Goal: Share content: Share content

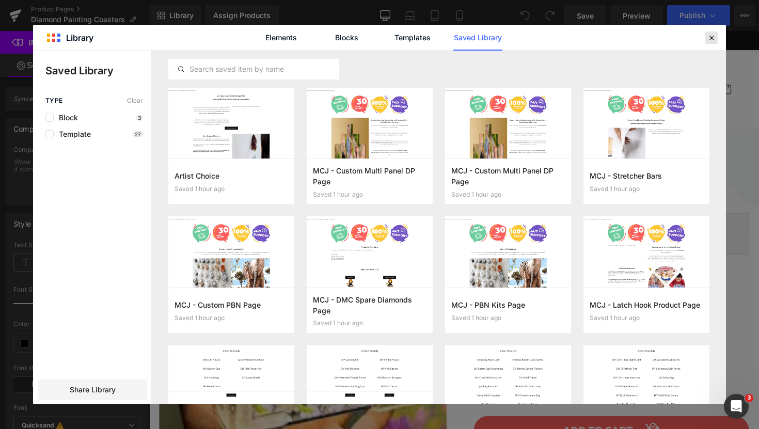
click at [707, 37] on icon at bounding box center [710, 37] width 9 height 9
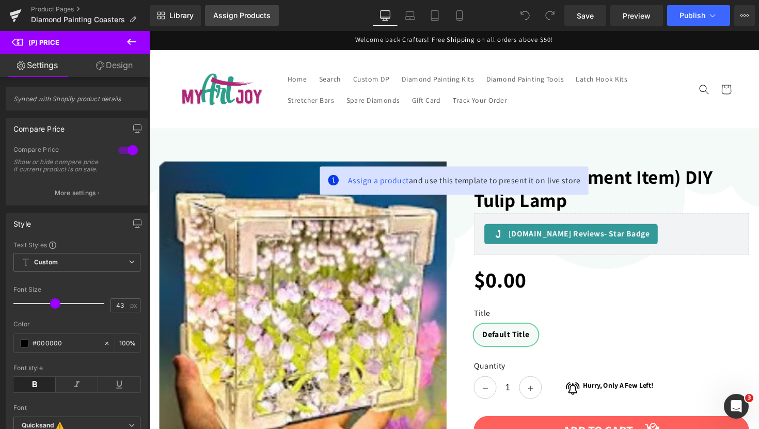
click at [251, 17] on div "Assign Products" at bounding box center [241, 15] width 57 height 8
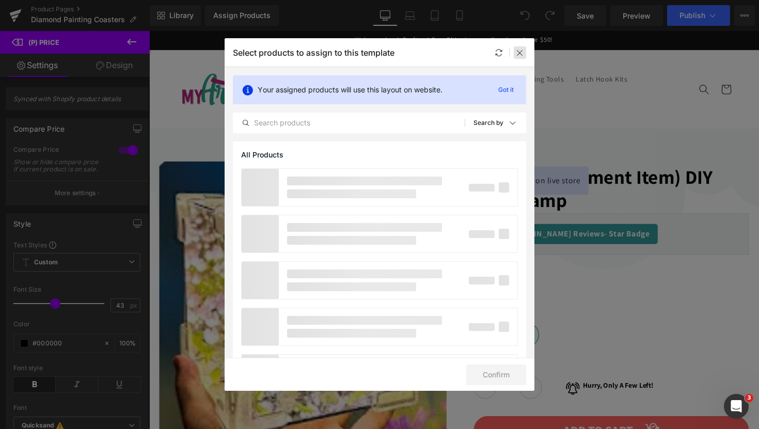
click at [524, 52] on div at bounding box center [519, 52] width 12 height 12
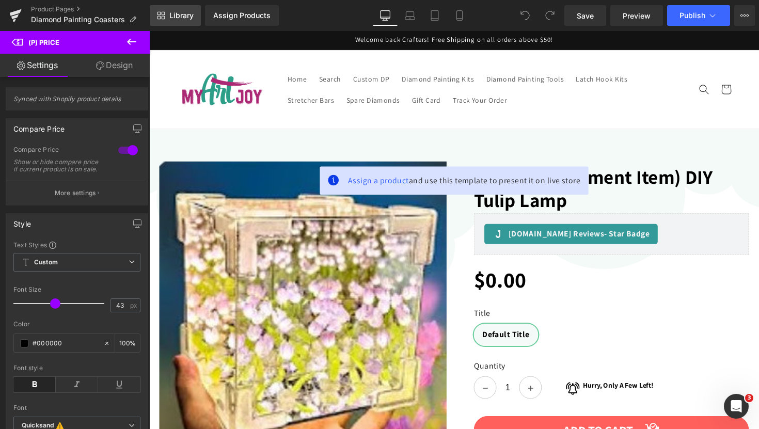
click at [175, 24] on link "Library" at bounding box center [175, 15] width 51 height 21
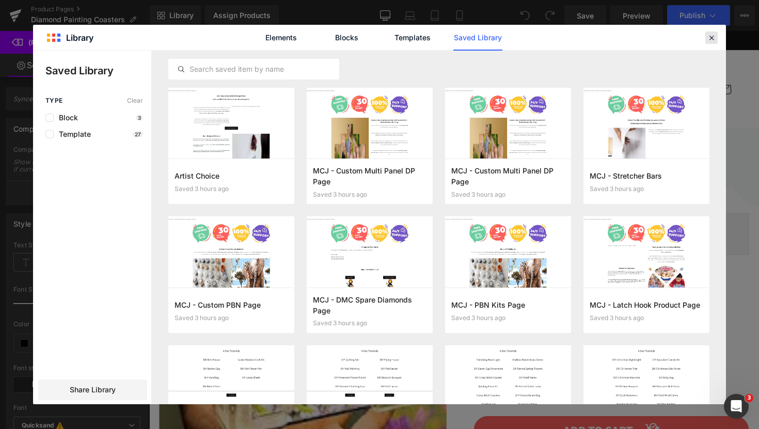
click at [708, 38] on icon at bounding box center [710, 37] width 9 height 9
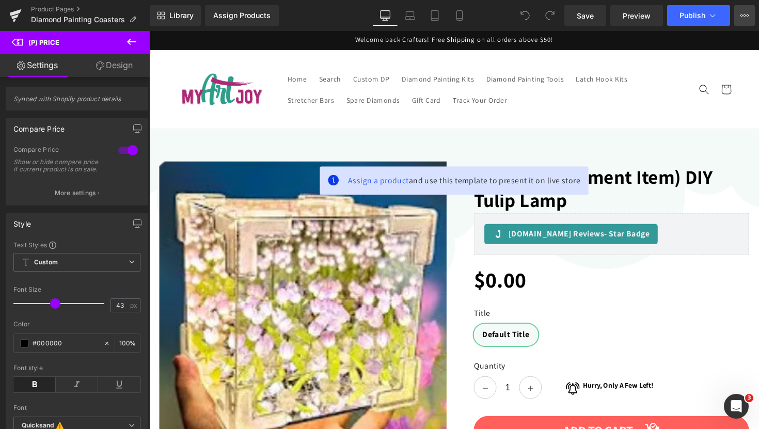
click at [742, 11] on icon at bounding box center [744, 15] width 8 height 8
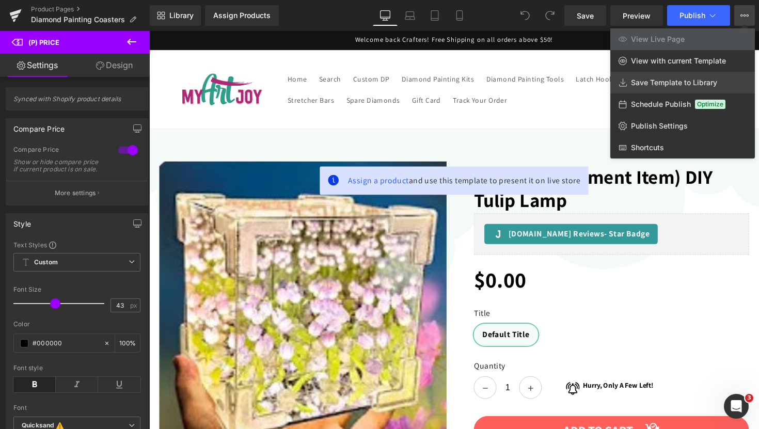
click at [654, 83] on span "Save Template to Library" at bounding box center [674, 82] width 86 height 9
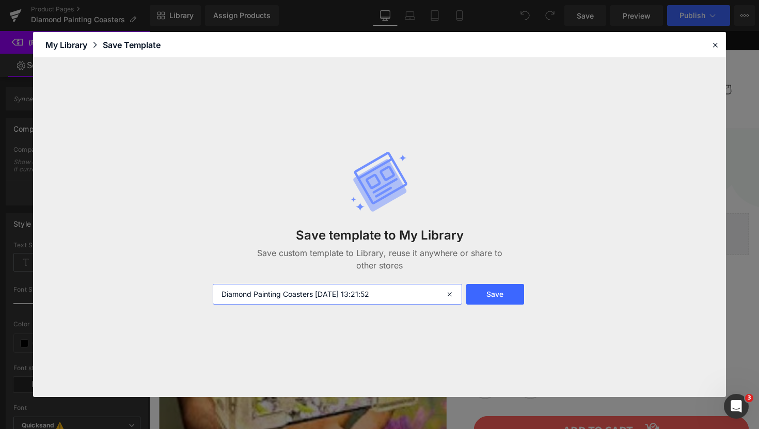
drag, startPoint x: 390, startPoint y: 300, endPoint x: 317, endPoint y: 294, distance: 73.1
click at [317, 294] on input "Diamond Painting Coasters [DATE] 13:21:52" at bounding box center [337, 294] width 249 height 21
click at [344, 292] on input "Diamond Painting Coasters" at bounding box center [337, 294] width 249 height 21
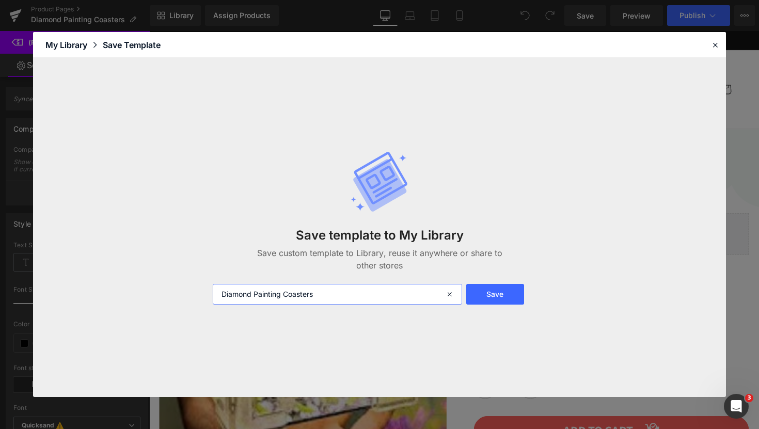
type input "Diamond Painting Coasters"
click at [490, 290] on button "Save" at bounding box center [495, 294] width 58 height 21
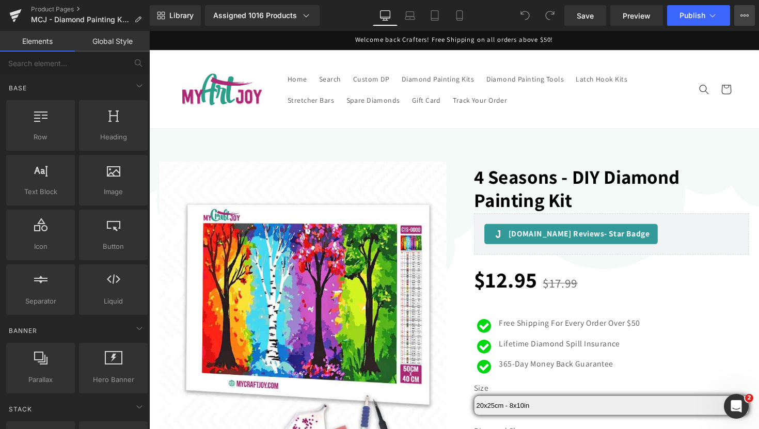
click at [751, 11] on button "View Live Page View with current Template Save Template to Library Schedule Pub…" at bounding box center [744, 15] width 21 height 21
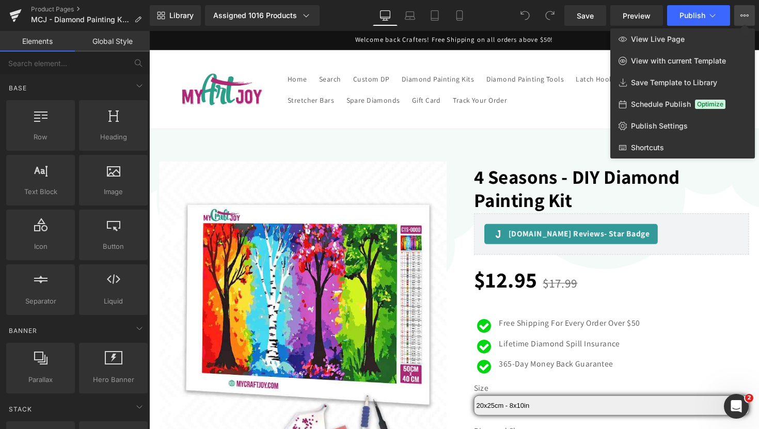
click at [475, 154] on div at bounding box center [453, 230] width 609 height 398
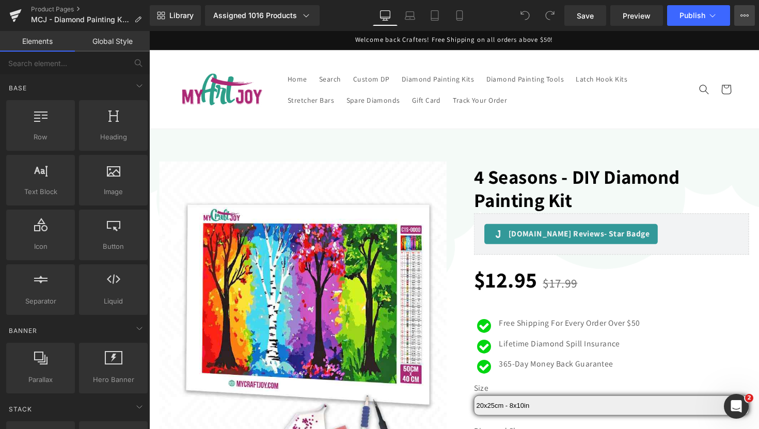
click at [748, 17] on button "View Live Page View with current Template Save Template to Library Schedule Pub…" at bounding box center [744, 15] width 21 height 21
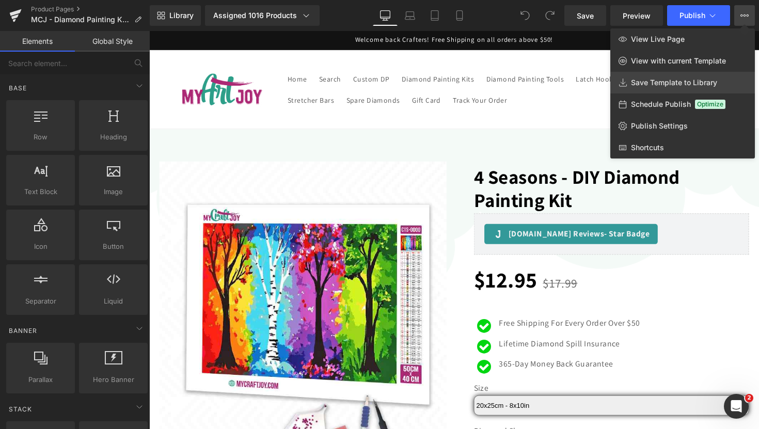
click at [675, 82] on span "Save Template to Library" at bounding box center [674, 82] width 86 height 9
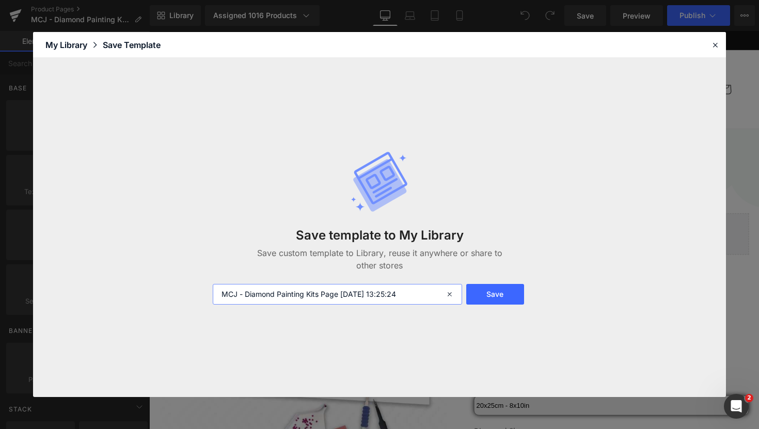
drag, startPoint x: 431, startPoint y: 292, endPoint x: 342, endPoint y: 296, distance: 89.4
click at [342, 296] on input "MCJ - Diamond Painting Kits Page 2025-09-11 13:25:24" at bounding box center [337, 294] width 249 height 21
type input "MCJ - Diamond Painting Kits Page"
click at [485, 301] on button "Save" at bounding box center [495, 294] width 58 height 21
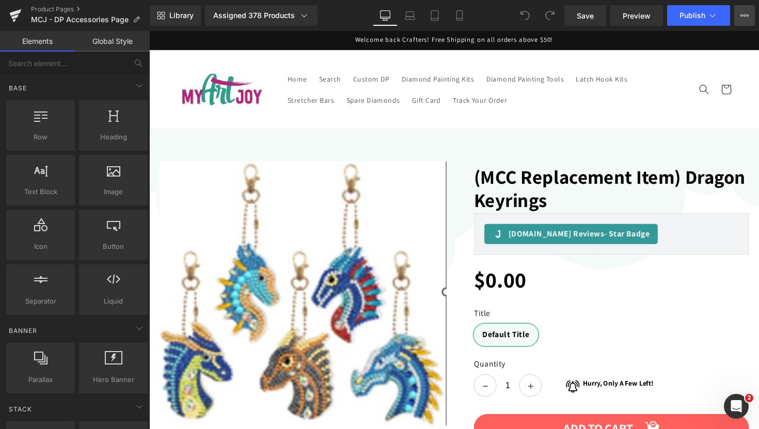
click at [749, 18] on button "View Live Page View with current Template Save Template to Library Schedule Pub…" at bounding box center [744, 15] width 21 height 21
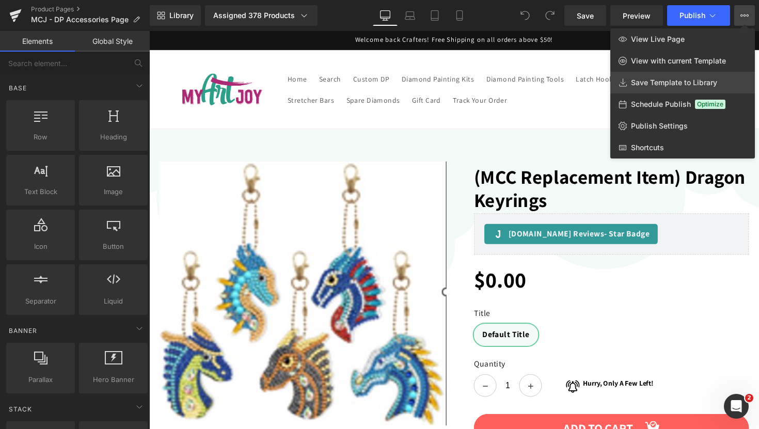
click at [687, 76] on link "Save Template to Library" at bounding box center [682, 83] width 144 height 22
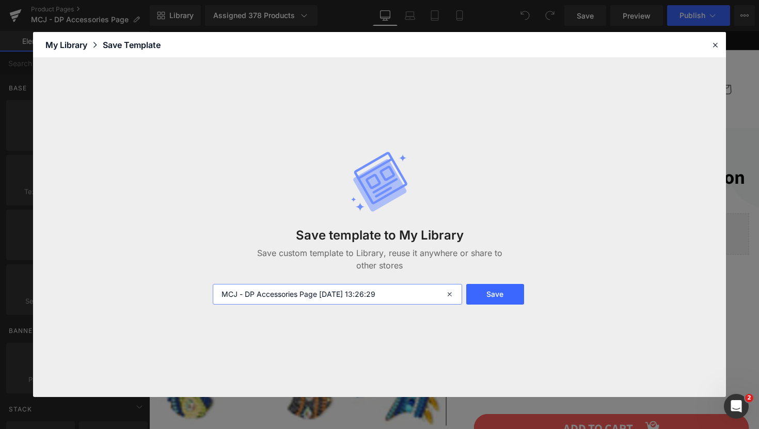
drag, startPoint x: 393, startPoint y: 297, endPoint x: 319, endPoint y: 296, distance: 73.8
click at [319, 296] on input "MCJ - DP Accessories Page 2025-09-11 13:26:29" at bounding box center [337, 294] width 249 height 21
type input "MCJ - DP Accessories Page"
click at [505, 295] on button "Save" at bounding box center [495, 294] width 58 height 21
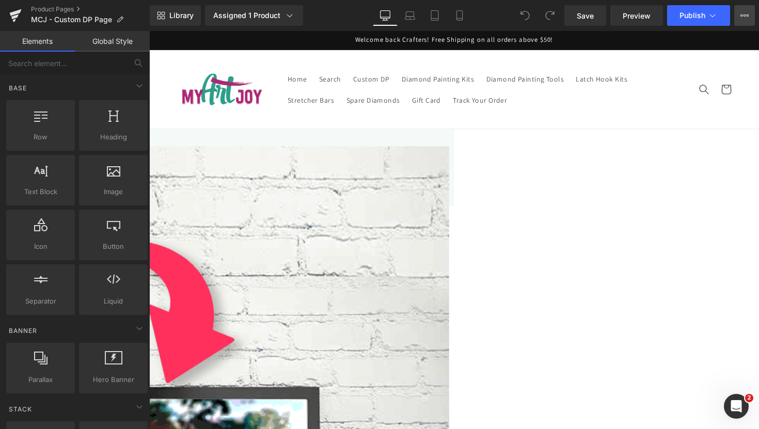
click at [742, 12] on icon at bounding box center [744, 15] width 8 height 8
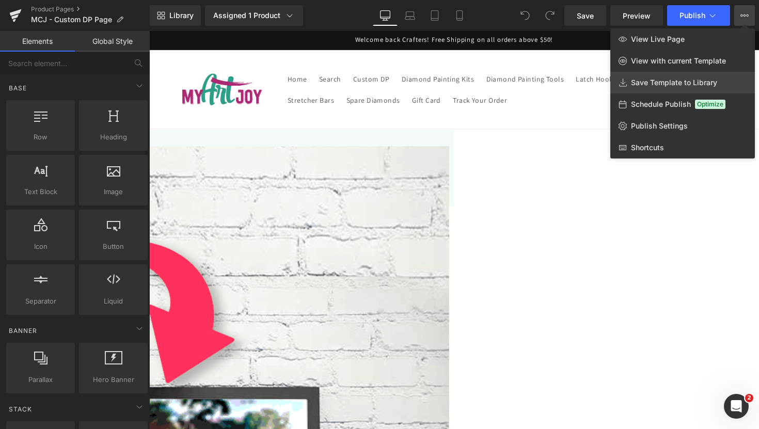
click at [676, 82] on span "Save Template to Library" at bounding box center [674, 82] width 86 height 9
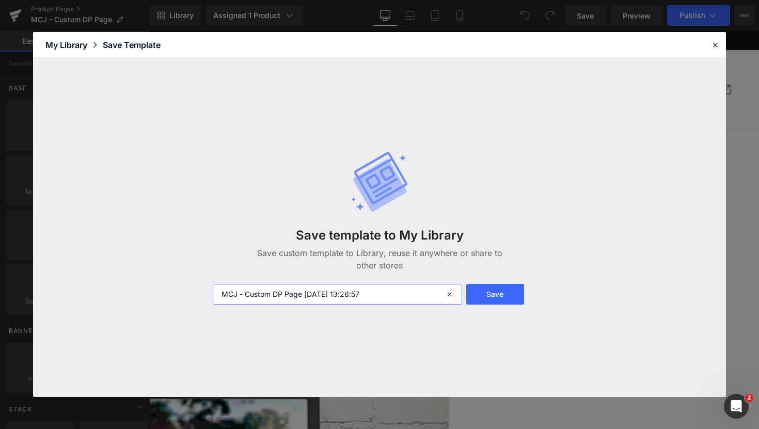
drag, startPoint x: 384, startPoint y: 294, endPoint x: 304, endPoint y: 292, distance: 79.5
click at [304, 292] on input "MCJ - Custom DP Page 2025-09-11 13:26:57" at bounding box center [337, 294] width 249 height 21
type input "MCJ - Custom DP Page"
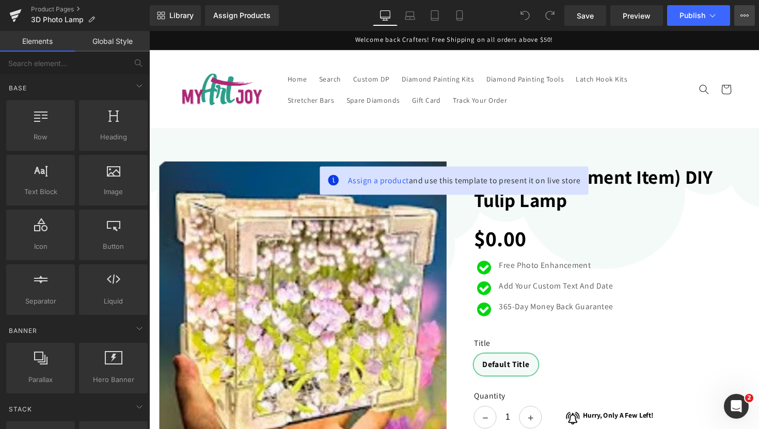
click at [750, 11] on button "View Live Page View with current Template Save Template to Library Schedule Pub…" at bounding box center [744, 15] width 21 height 21
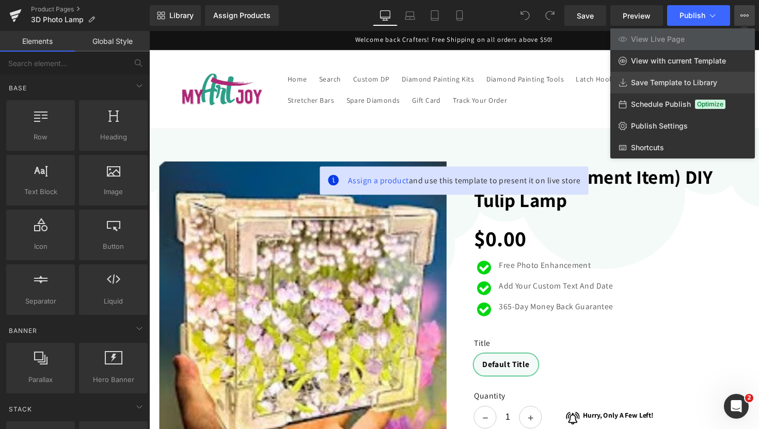
click at [687, 82] on span "Save Template to Library" at bounding box center [674, 82] width 86 height 9
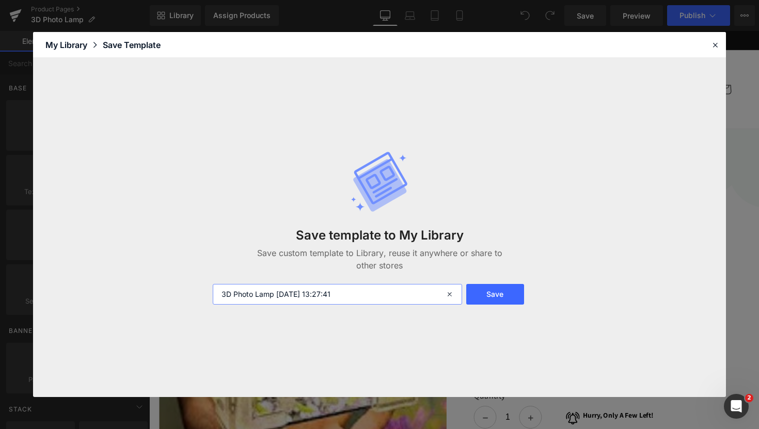
click at [415, 298] on input "3D Photo Lamp 2025-09-11 13:27:41" at bounding box center [337, 294] width 249 height 21
type input "3D Photo Lamp"
click at [498, 296] on button "Save" at bounding box center [495, 294] width 58 height 21
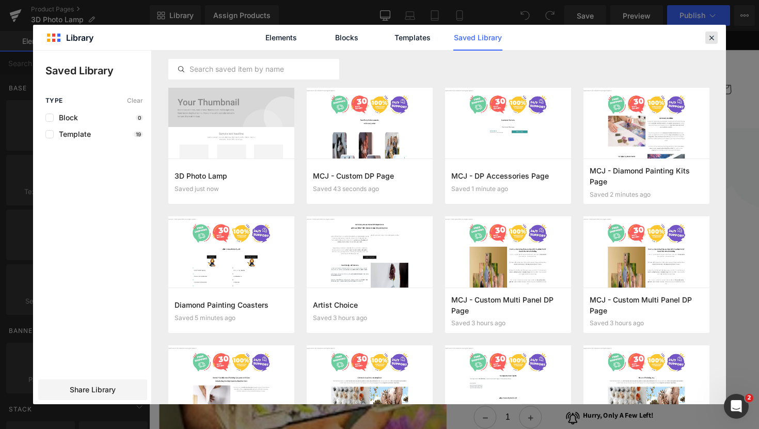
click at [714, 41] on icon at bounding box center [710, 37] width 9 height 9
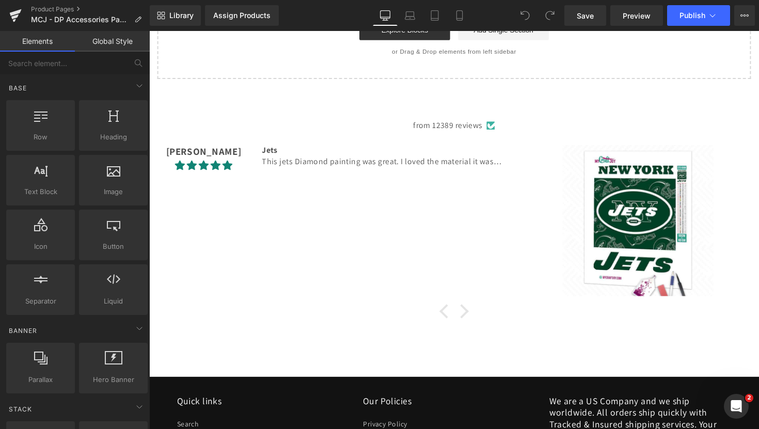
scroll to position [912, 0]
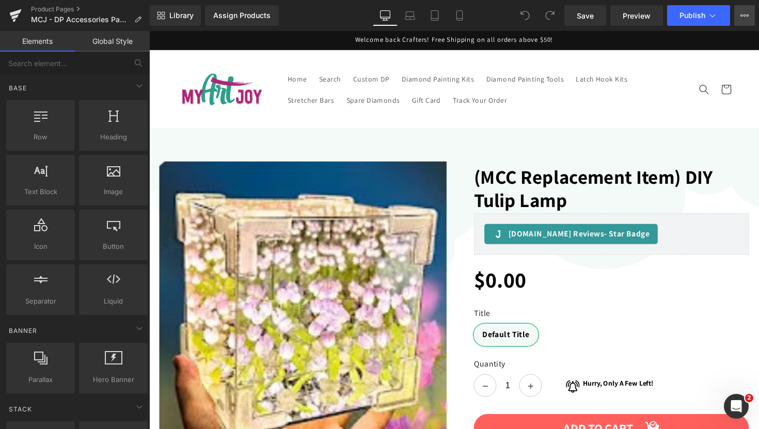
click at [748, 14] on button "View Live Page View with current Template Save Template to Library Schedule Pub…" at bounding box center [744, 15] width 21 height 21
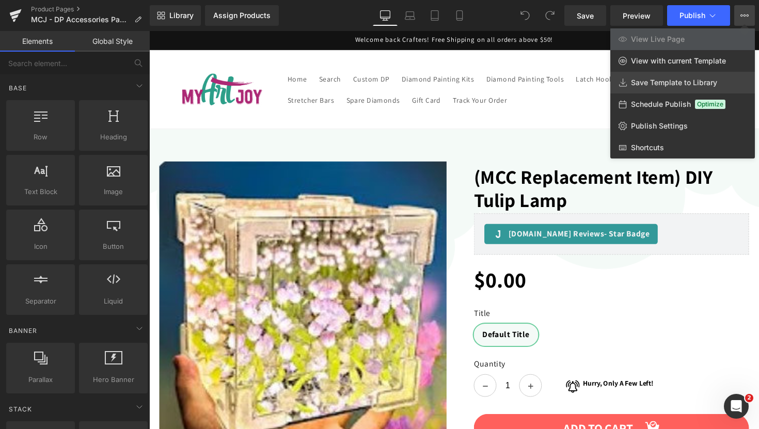
click at [660, 83] on span "Save Template to Library" at bounding box center [674, 82] width 86 height 9
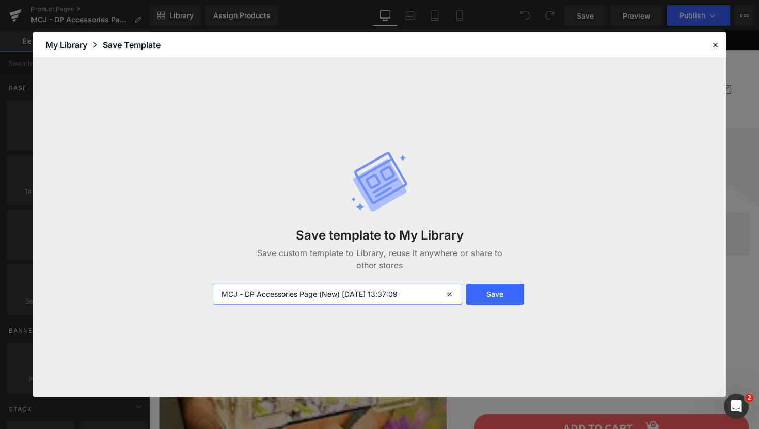
drag, startPoint x: 317, startPoint y: 296, endPoint x: 221, endPoint y: 288, distance: 95.7
click at [221, 288] on input "MCJ - DP Accessories Page (New) 2025-09-11 13:37:09" at bounding box center [337, 294] width 249 height 21
drag, startPoint x: 341, startPoint y: 293, endPoint x: 208, endPoint y: 297, distance: 132.1
click at [208, 297] on div "MCJ - DP Accessories Page (New) 2025-09-11 13:37:09" at bounding box center [336, 294] width 260 height 21
click at [333, 291] on input "MCJ - DP Accessories Page (New) 2025-09-11 13:37:09" at bounding box center [337, 294] width 249 height 21
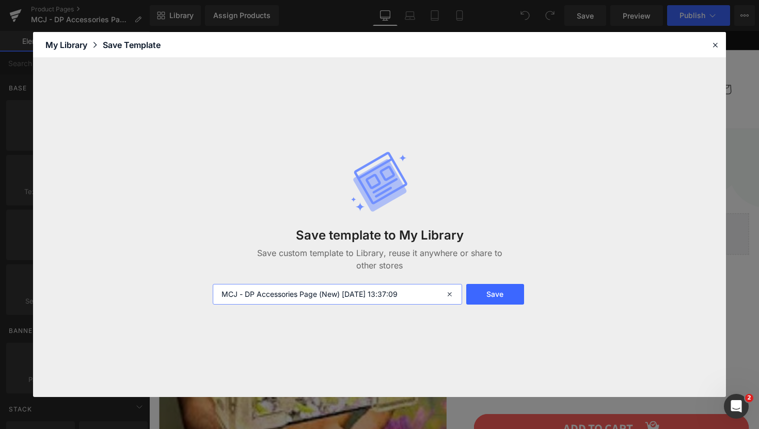
click at [333, 291] on input "MCJ - DP Accessories Page (New) 2025-09-11 13:37:09" at bounding box center [337, 294] width 249 height 21
drag, startPoint x: 426, startPoint y: 296, endPoint x: 341, endPoint y: 297, distance: 84.6
click at [341, 297] on input "MCJ - DP Accessories Page (New) 2025-09-11 13:37:09" at bounding box center [337, 294] width 249 height 21
type input "MCJ - DP Accessories Page (New)"
click at [490, 296] on button "Save" at bounding box center [495, 294] width 58 height 21
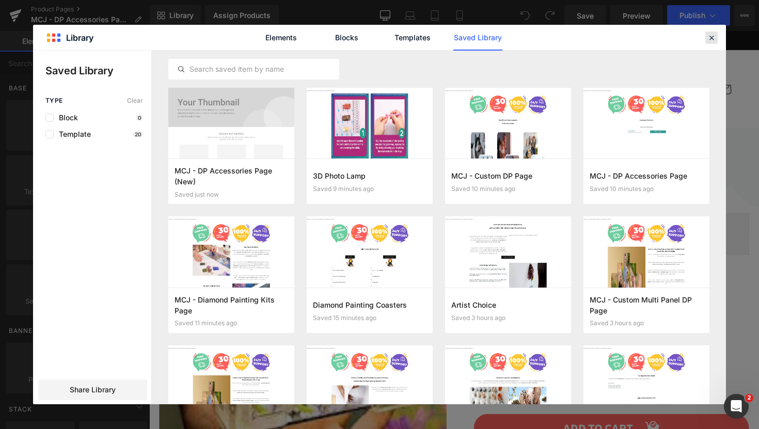
click at [714, 40] on icon at bounding box center [710, 37] width 9 height 9
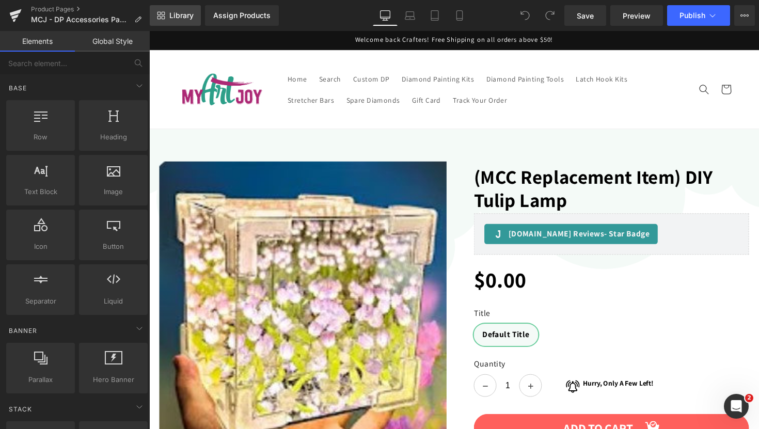
click at [185, 17] on span "Library" at bounding box center [181, 15] width 24 height 9
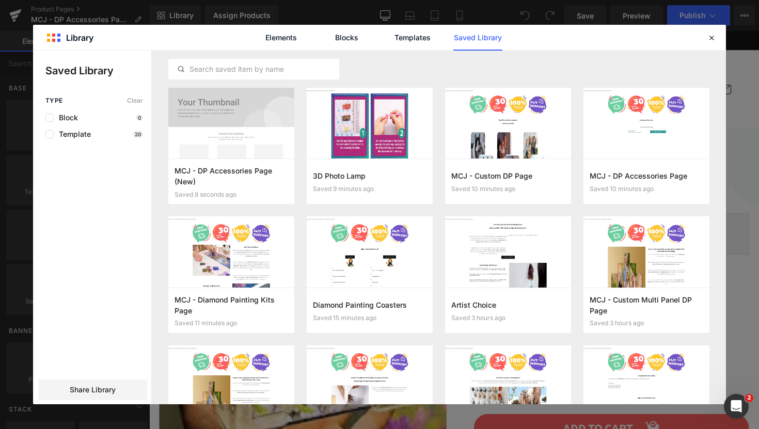
click at [73, 31] on div "Elements Blocks Templates Saved Library" at bounding box center [379, 37] width 692 height 25
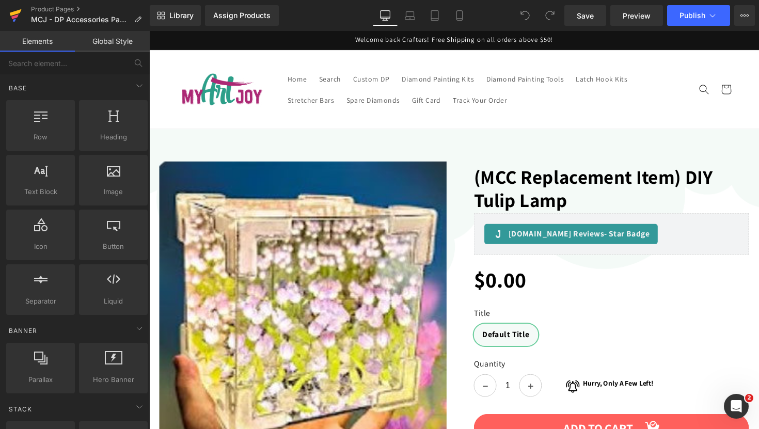
click at [19, 14] on icon at bounding box center [15, 16] width 12 height 26
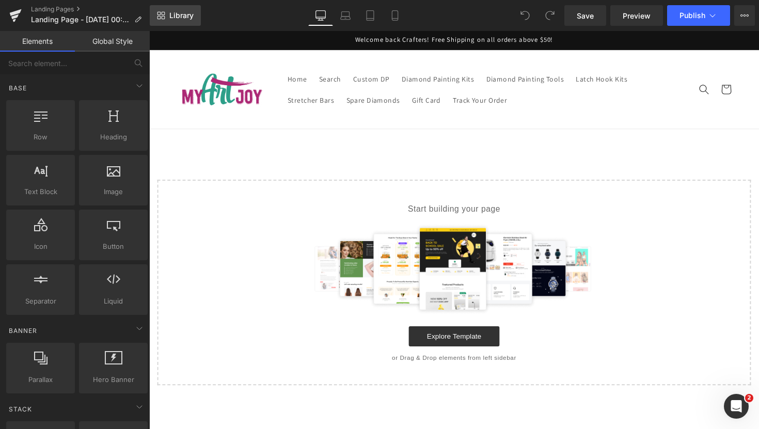
click at [190, 19] on span "Library" at bounding box center [181, 15] width 24 height 9
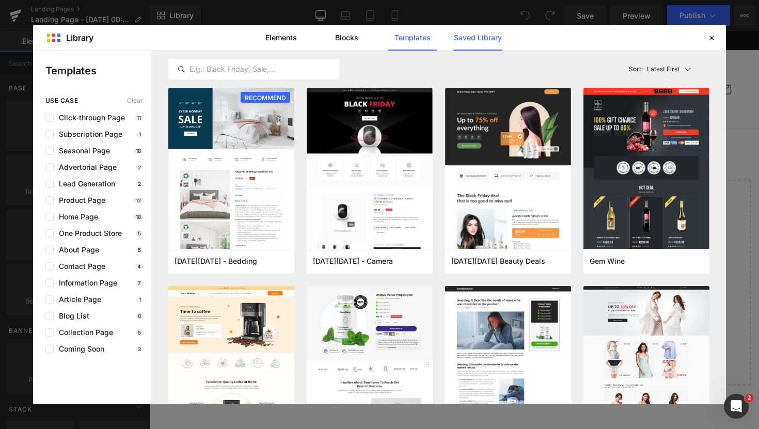
click at [475, 39] on link "Saved Library" at bounding box center [477, 38] width 49 height 26
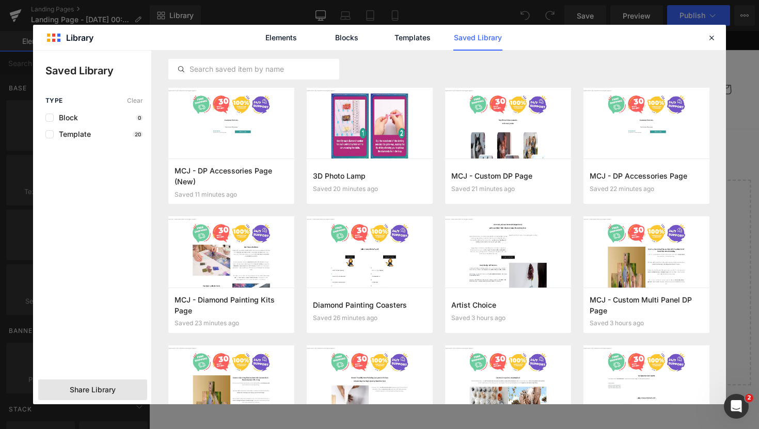
click at [91, 395] on div "Share Library" at bounding box center [92, 389] width 109 height 21
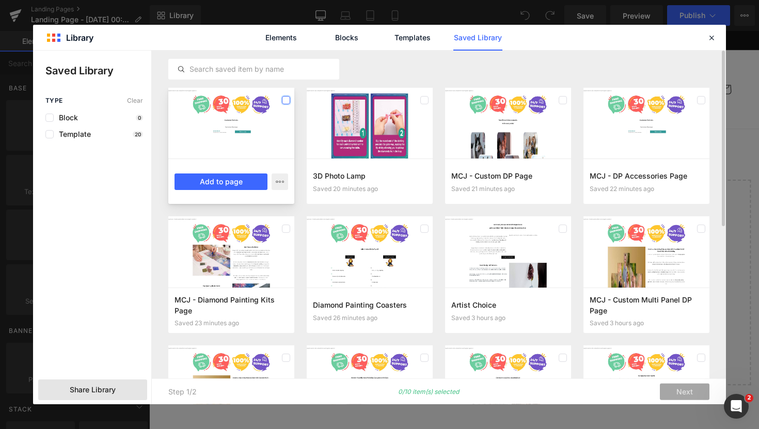
click at [283, 102] on label at bounding box center [286, 100] width 8 height 8
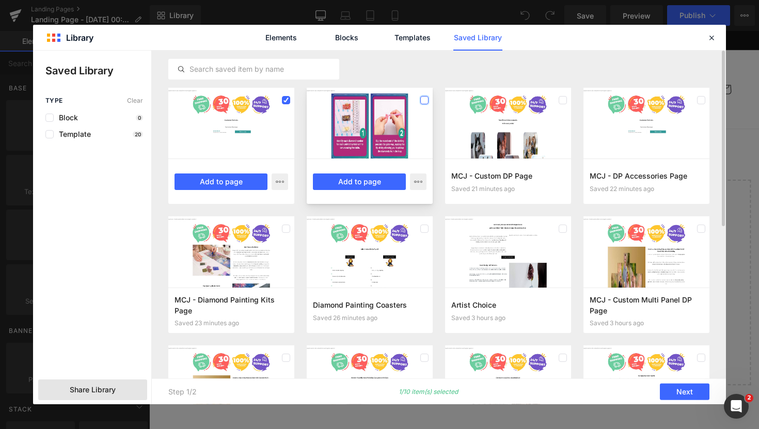
click at [427, 100] on label at bounding box center [424, 100] width 8 height 8
click at [563, 99] on label at bounding box center [562, 100] width 8 height 8
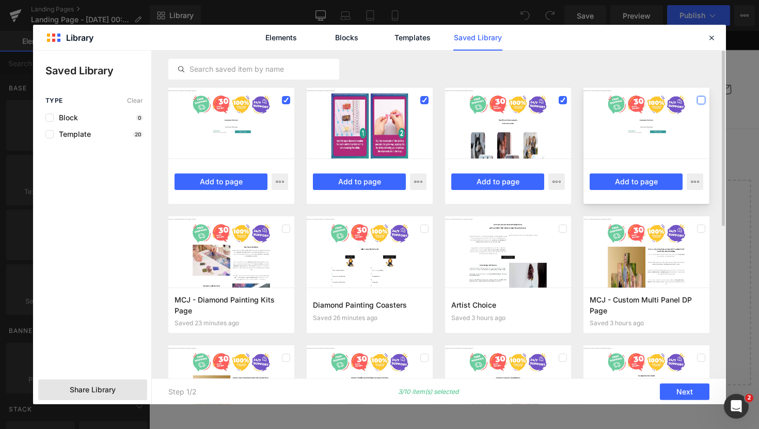
click at [703, 103] on label at bounding box center [701, 100] width 8 height 8
click at [562, 225] on label at bounding box center [562, 228] width 8 height 8
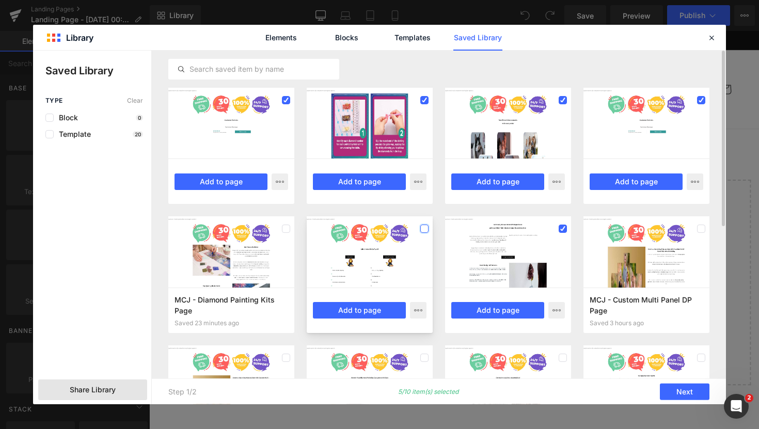
click at [423, 230] on label at bounding box center [424, 228] width 8 height 8
click at [563, 229] on icon at bounding box center [562, 229] width 5 height 0
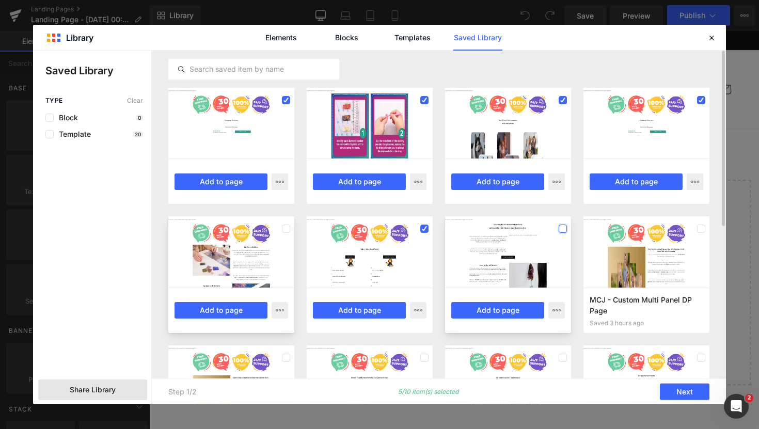
click at [277, 230] on div at bounding box center [231, 251] width 126 height 71
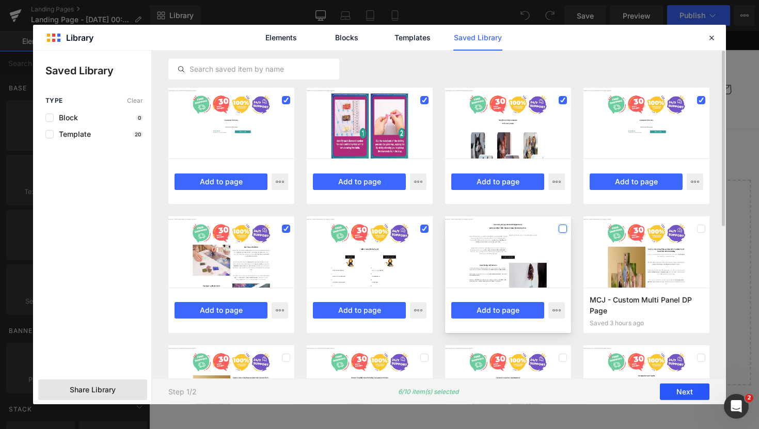
click at [693, 386] on button "Next" at bounding box center [684, 391] width 50 height 17
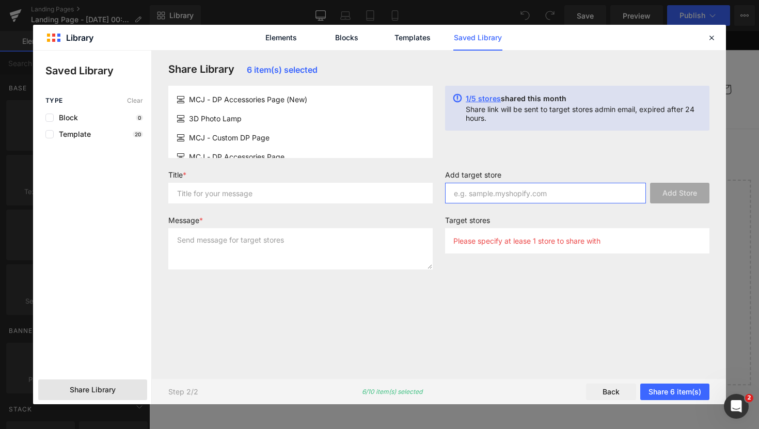
click at [509, 195] on input "text" at bounding box center [545, 193] width 201 height 21
paste input "0493aa-3"
type input "0493aa-3"
click at [680, 196] on button "Add Store" at bounding box center [679, 193] width 59 height 21
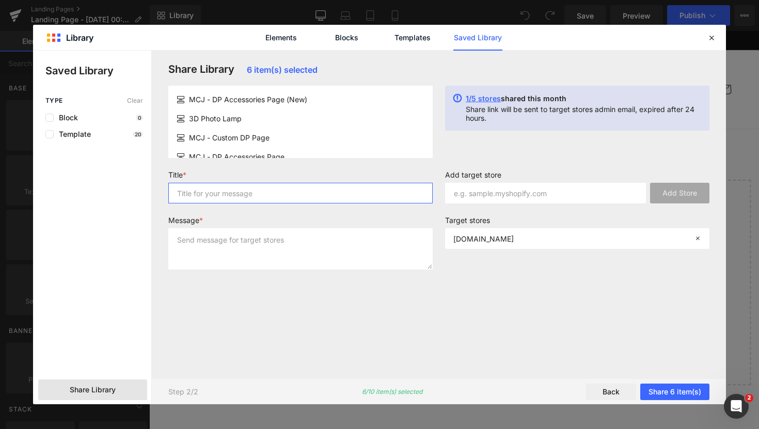
click at [299, 196] on input "text" at bounding box center [300, 193] width 264 height 21
type input "MCJ - Product Page 3"
click at [432, 243] on div "Message *" at bounding box center [300, 247] width 277 height 62
click at [417, 241] on textarea at bounding box center [300, 248] width 264 height 41
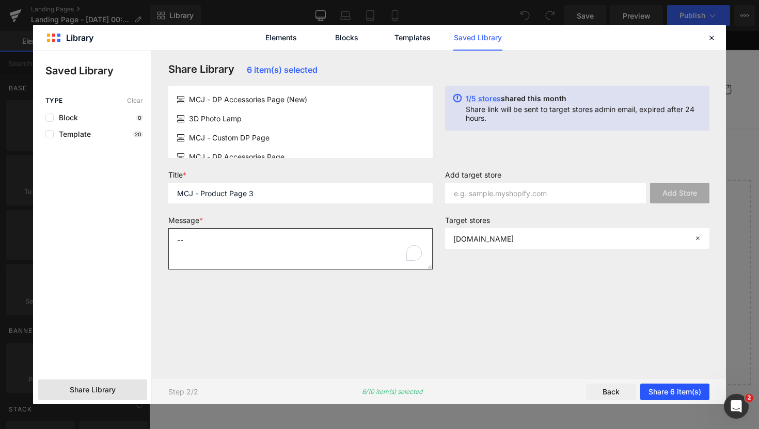
type textarea "--"
click at [675, 396] on button "Share 6 item(s)" at bounding box center [674, 391] width 69 height 17
